Goal: Check status: Check status

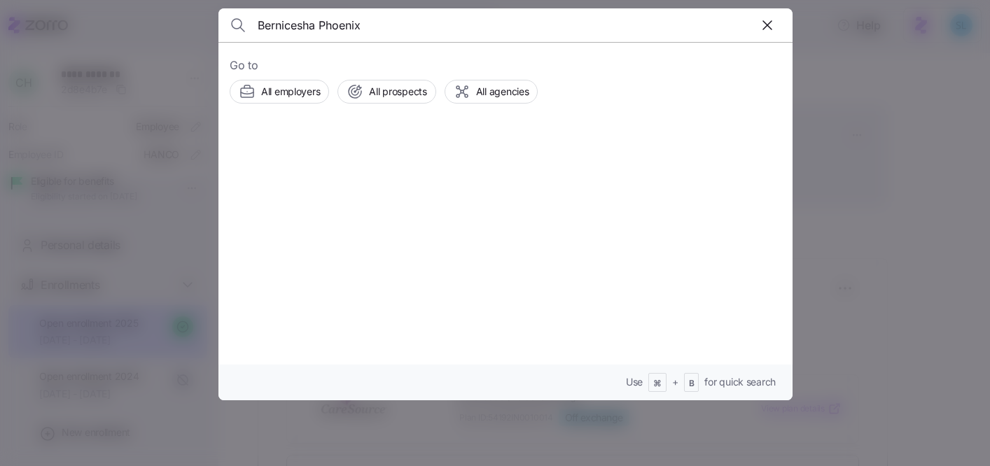
scroll to position [113, 0]
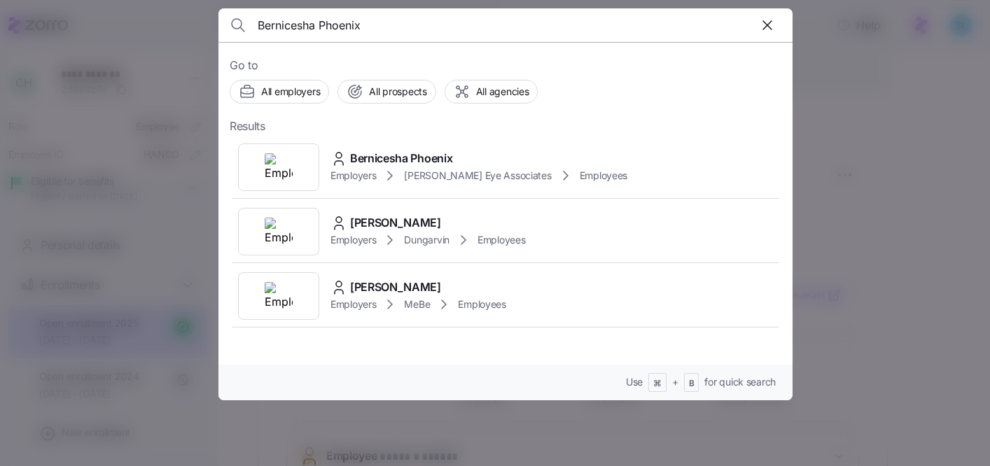
type input "Bernicesha Phoenix"
click at [461, 151] on div "Bernicesha Phoenix" at bounding box center [478, 158] width 297 height 17
